Goal: Information Seeking & Learning: Check status

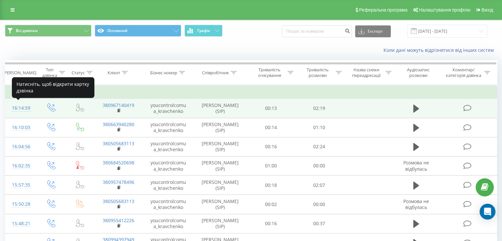
click at [18, 107] on div "16:14:59" at bounding box center [20, 108] width 17 height 13
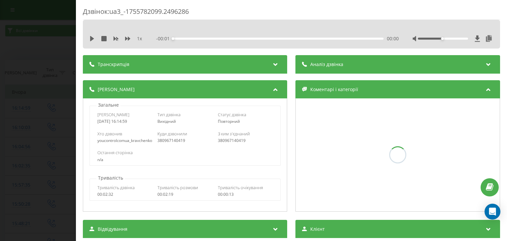
click at [386, 62] on div "Аналіз дзвінка" at bounding box center [398, 64] width 204 height 18
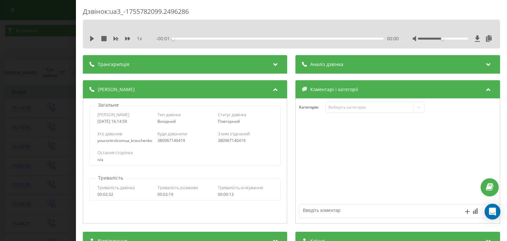
click at [388, 65] on div "Аналіз дзвінка" at bounding box center [398, 64] width 204 height 18
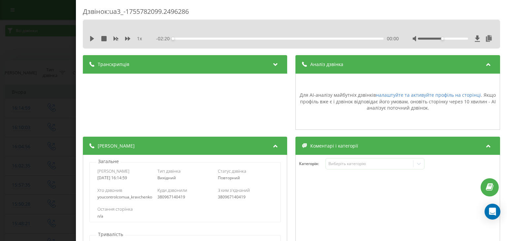
click at [388, 65] on div "Аналіз дзвінка" at bounding box center [398, 64] width 204 height 18
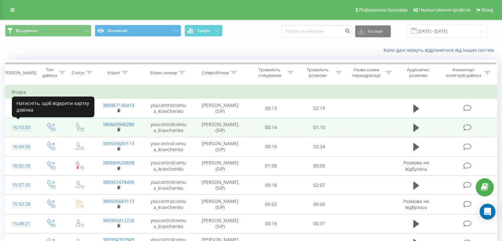
click at [17, 125] on div "16:10:03" at bounding box center [20, 127] width 17 height 13
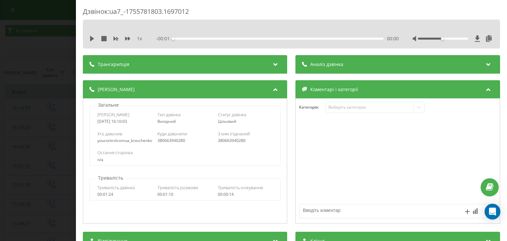
click at [429, 68] on div "Аналіз дзвінка" at bounding box center [398, 64] width 204 height 18
